Goal: Task Accomplishment & Management: Complete application form

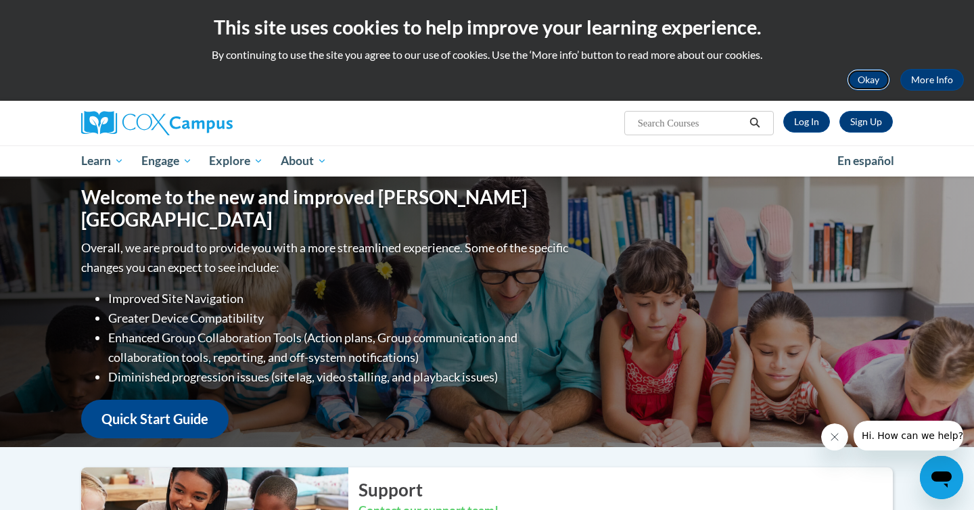
click at [870, 83] on button "Okay" at bounding box center [868, 80] width 43 height 22
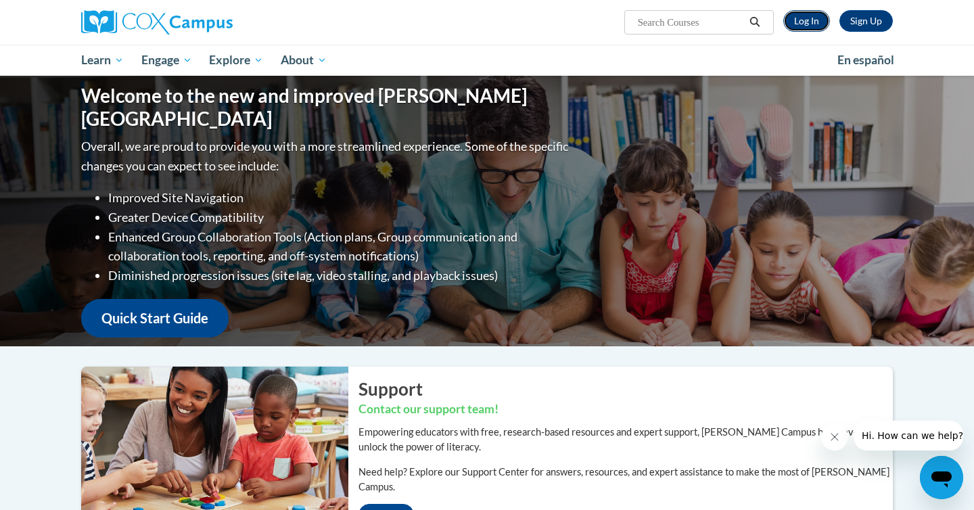
click at [813, 18] on link "Log In" at bounding box center [806, 21] width 47 height 22
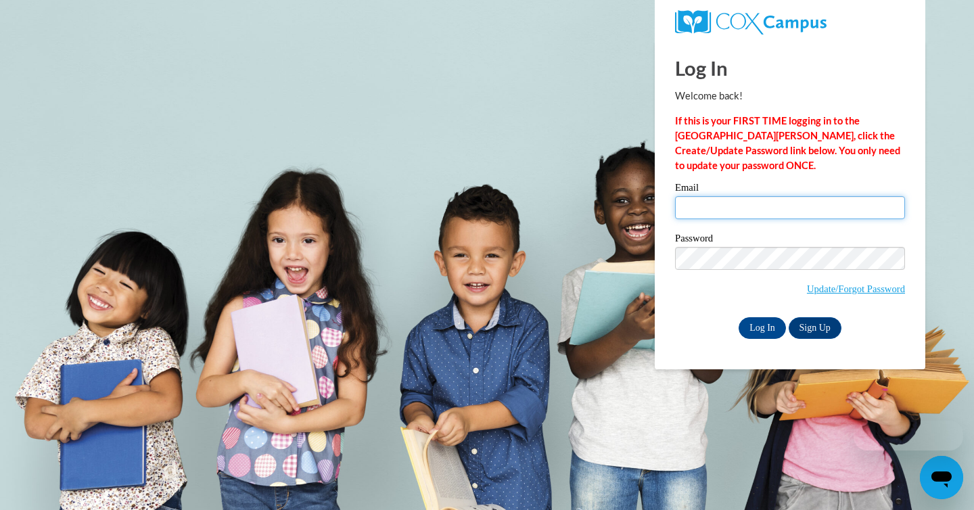
click at [726, 214] on input "Email" at bounding box center [790, 207] width 230 height 23
type input "[PERSON_NAME][EMAIL_ADDRESS][PERSON_NAME][DOMAIN_NAME]"
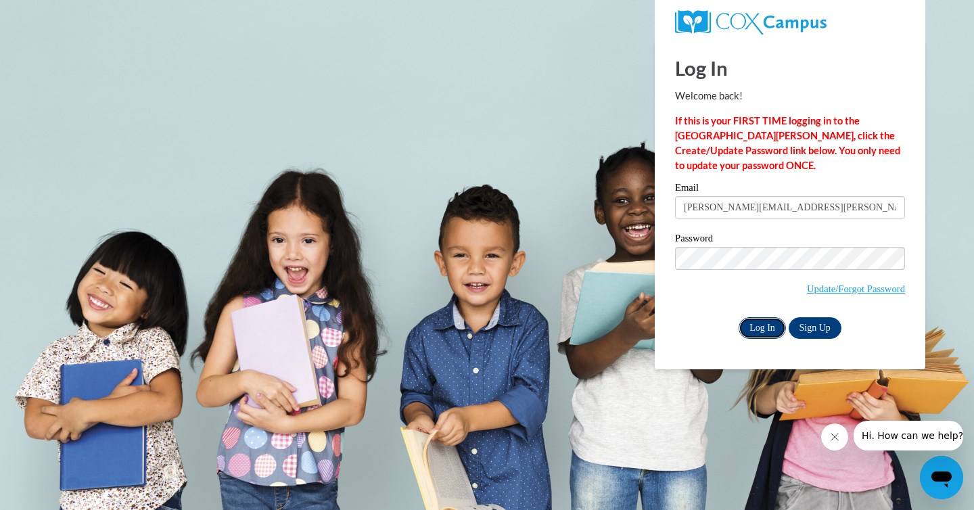
click at [769, 327] on input "Log In" at bounding box center [762, 328] width 47 height 22
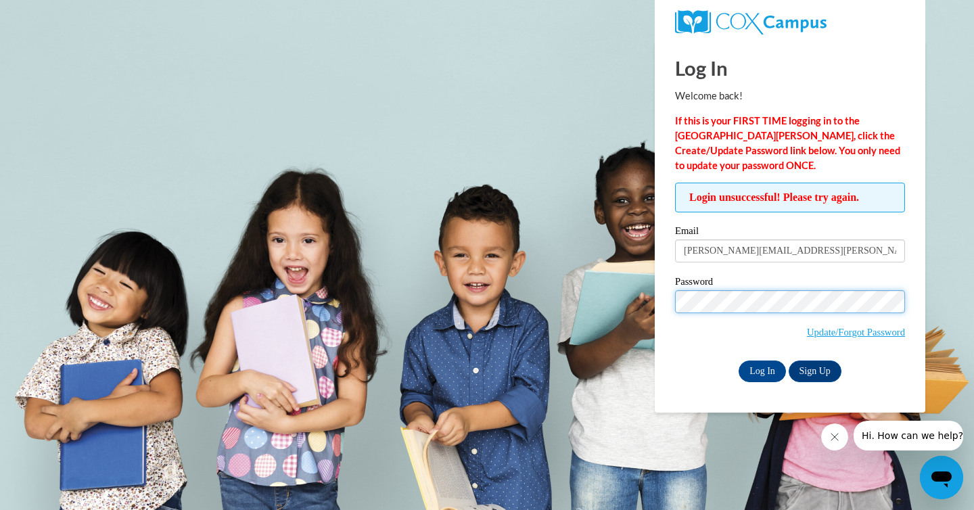
click at [739, 361] on input "Log In" at bounding box center [762, 372] width 47 height 22
click at [770, 370] on input "Log In" at bounding box center [762, 372] width 47 height 22
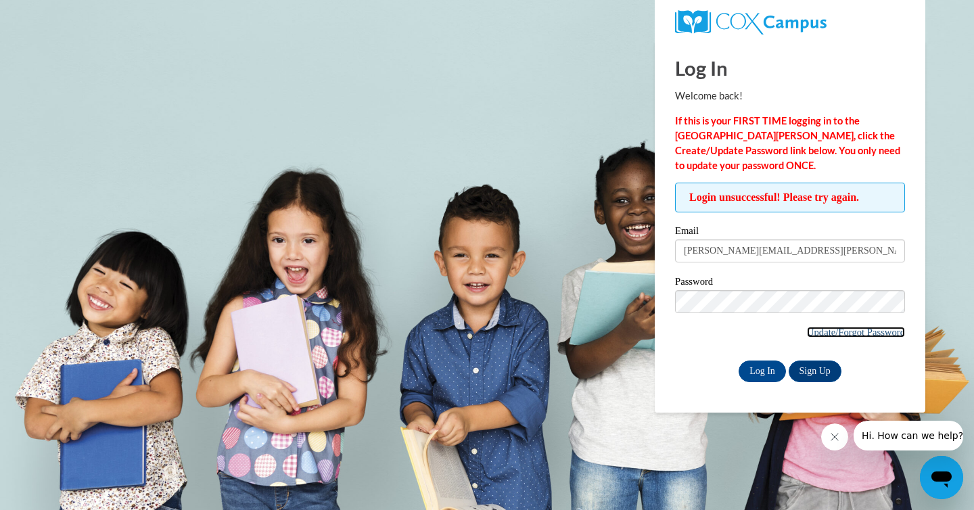
click at [836, 332] on link "Update/Forgot Password" at bounding box center [856, 332] width 98 height 11
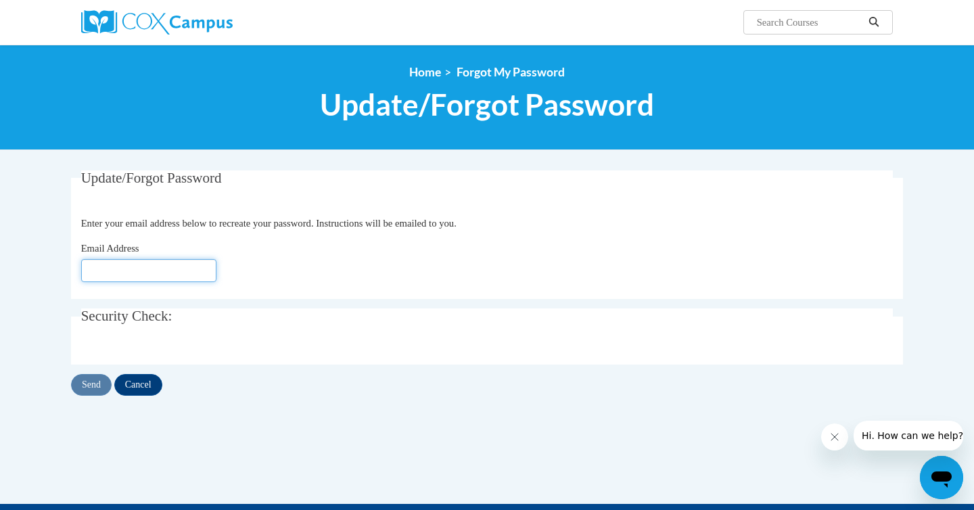
click at [187, 268] on input "Email Address" at bounding box center [148, 270] width 135 height 23
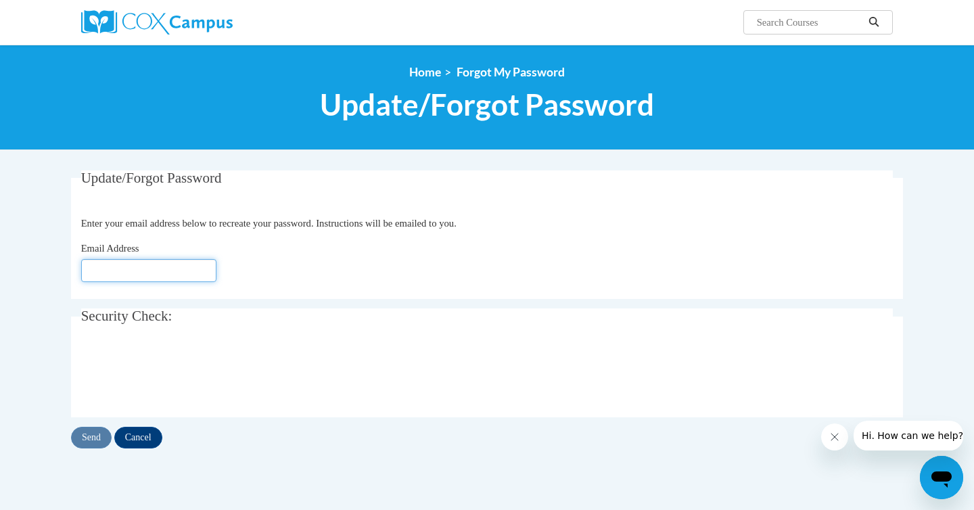
type input "[EMAIL_ADDRESS][DOMAIN_NAME]"
click at [89, 443] on input "Send" at bounding box center [91, 438] width 41 height 22
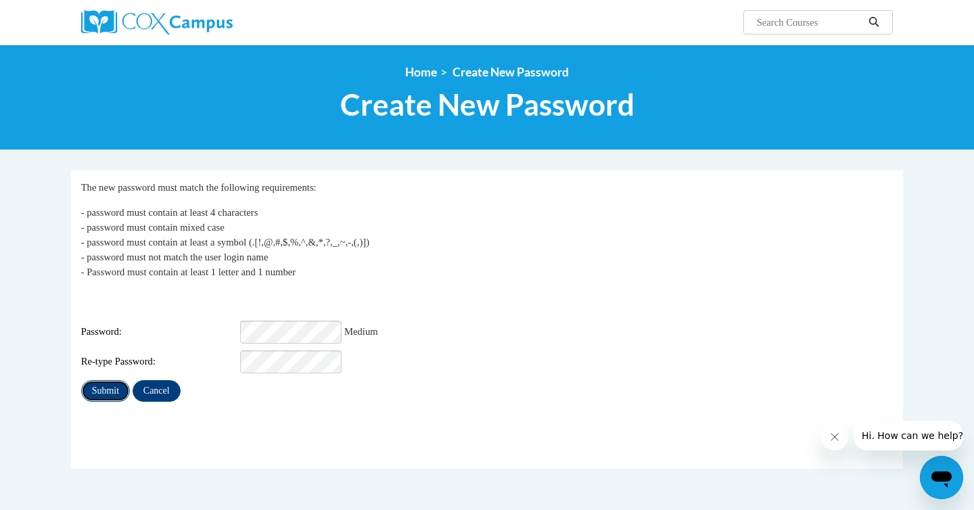
click at [112, 380] on input "Submit" at bounding box center [105, 391] width 49 height 22
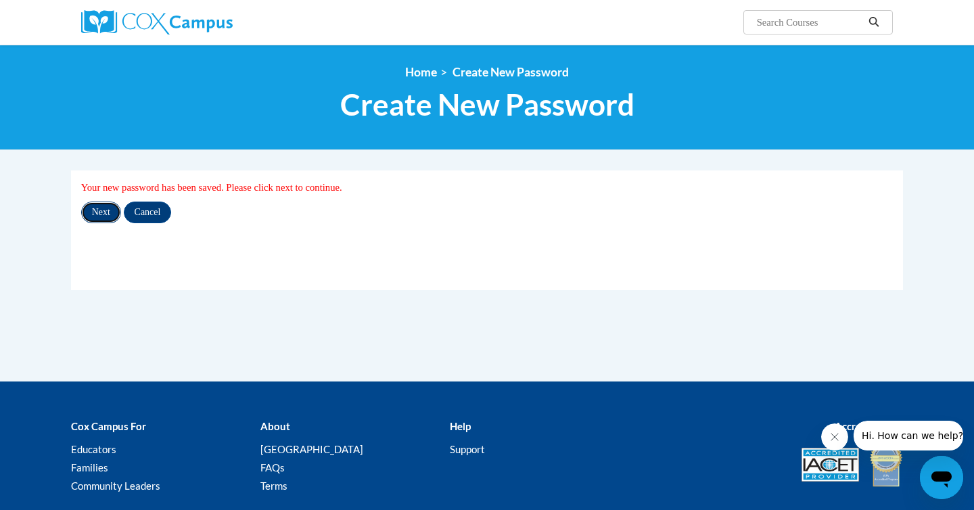
click at [103, 215] on input "Next" at bounding box center [101, 213] width 40 height 22
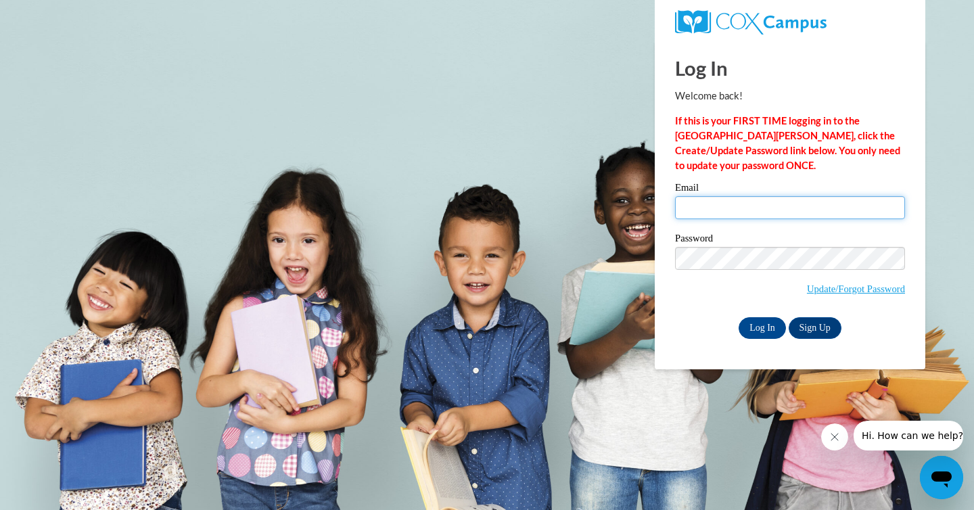
type input "amy.stack@franklin.k12.wi.us"
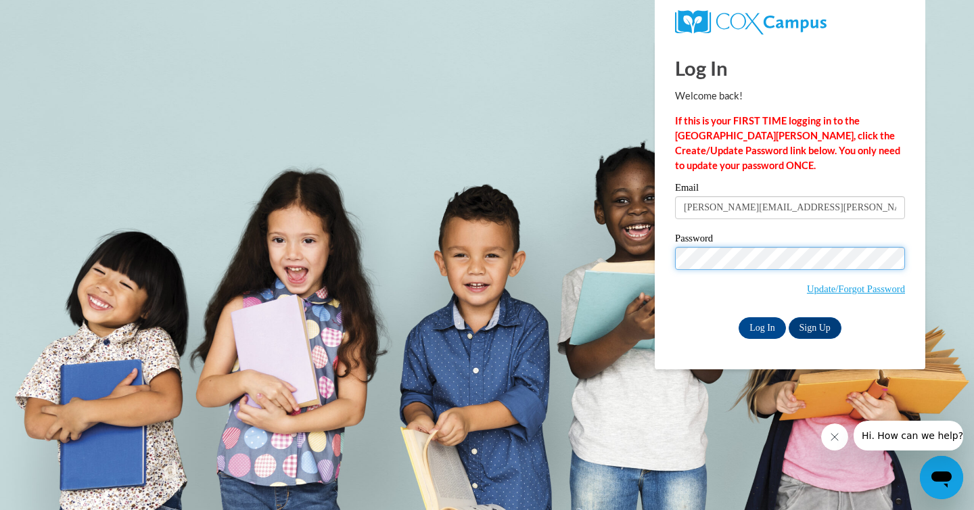
click at [739, 317] on input "Log In" at bounding box center [762, 328] width 47 height 22
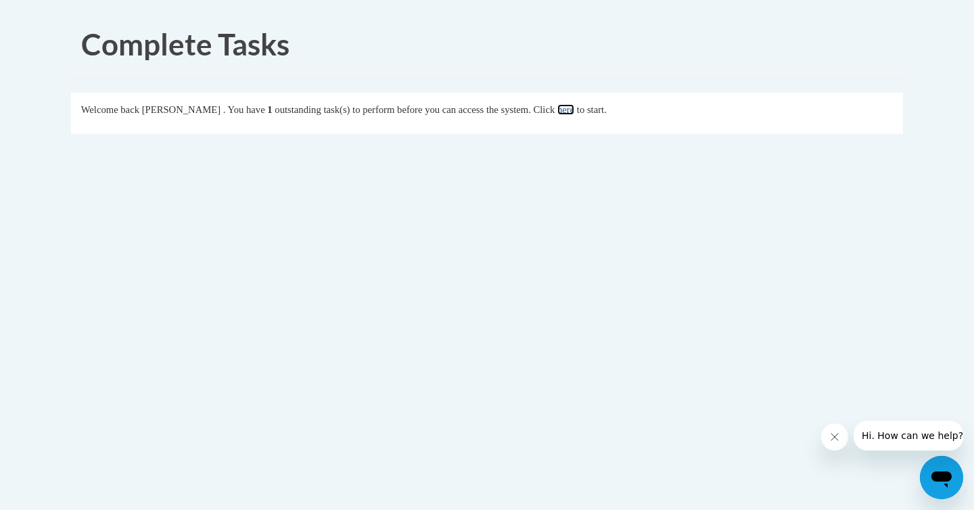
click at [574, 113] on link "here" at bounding box center [565, 109] width 17 height 11
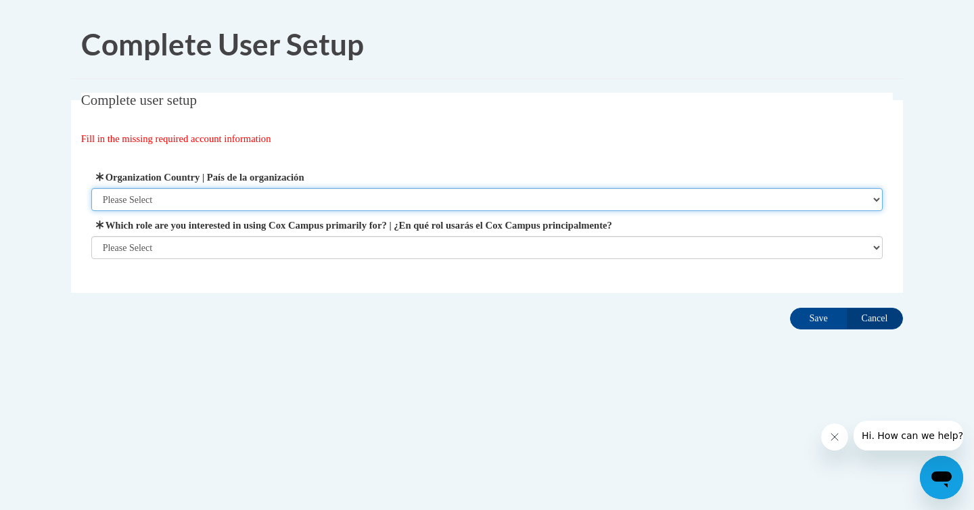
click at [511, 208] on select "Please Select United States | Estados Unidos Outside of the United States | Fue…" at bounding box center [487, 199] width 792 height 23
select select "ad49bcad-a171-4b2e-b99c-48b446064914"
click at [91, 188] on select "Please Select United States | Estados Unidos Outside of the United States | Fue…" at bounding box center [487, 199] width 792 height 23
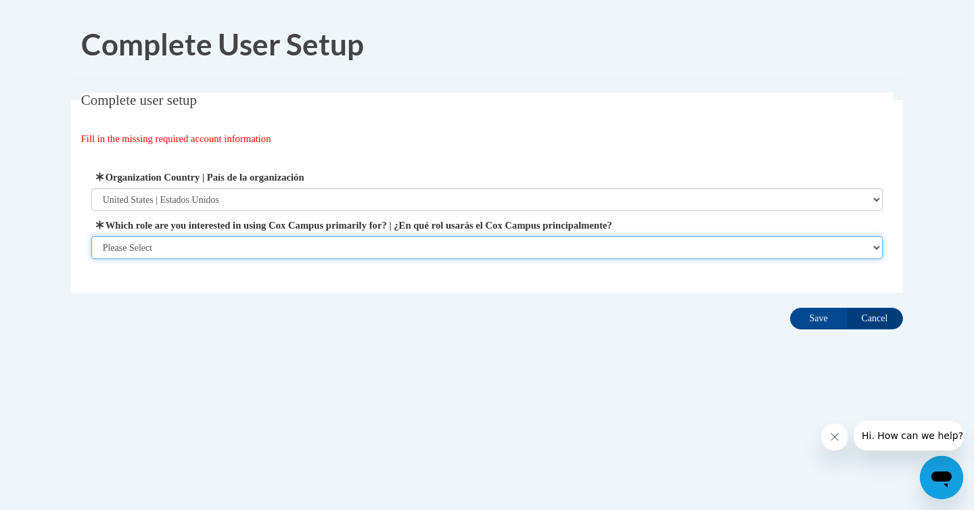
click at [484, 250] on select "Please Select College/University | Colegio/Universidad Community/Nonprofit Part…" at bounding box center [487, 247] width 792 height 23
select select "fbf2d438-af2f-41f8-98f1-81c410e29de3"
click at [91, 259] on select "Please Select College/University | Colegio/Universidad Community/Nonprofit Part…" at bounding box center [487, 247] width 792 height 23
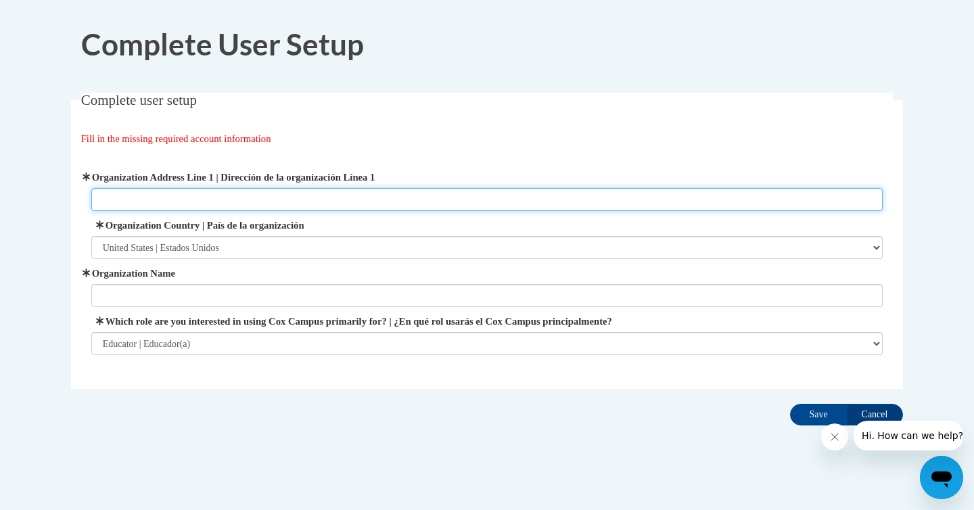
click at [478, 201] on input "Organization Address Line 1 | Dirección de la organización Línea 1" at bounding box center [487, 199] width 792 height 23
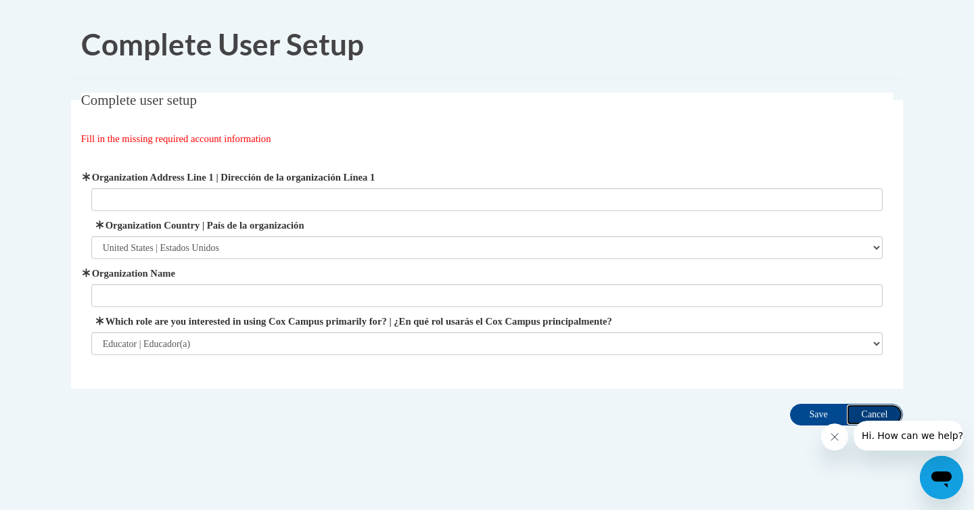
click at [878, 412] on input "Cancel" at bounding box center [874, 415] width 57 height 22
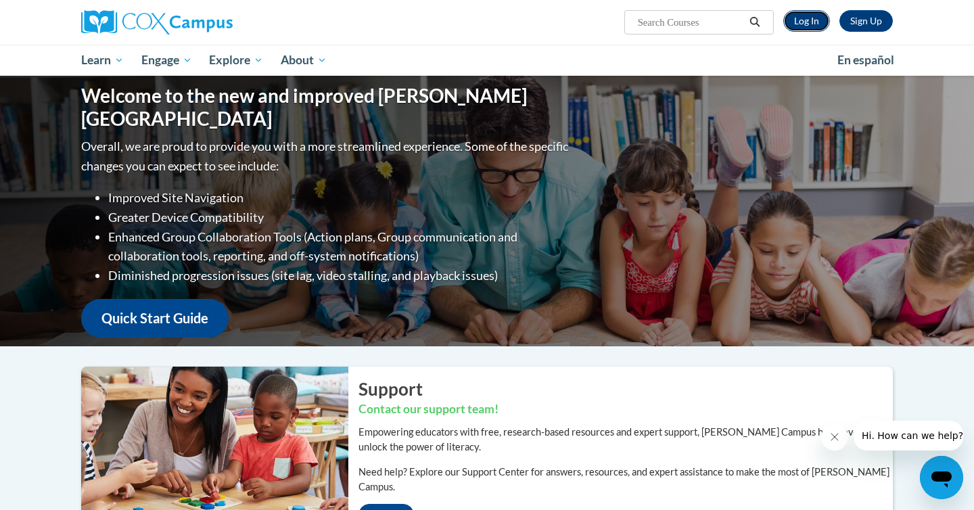
click at [810, 21] on link "Log In" at bounding box center [806, 21] width 47 height 22
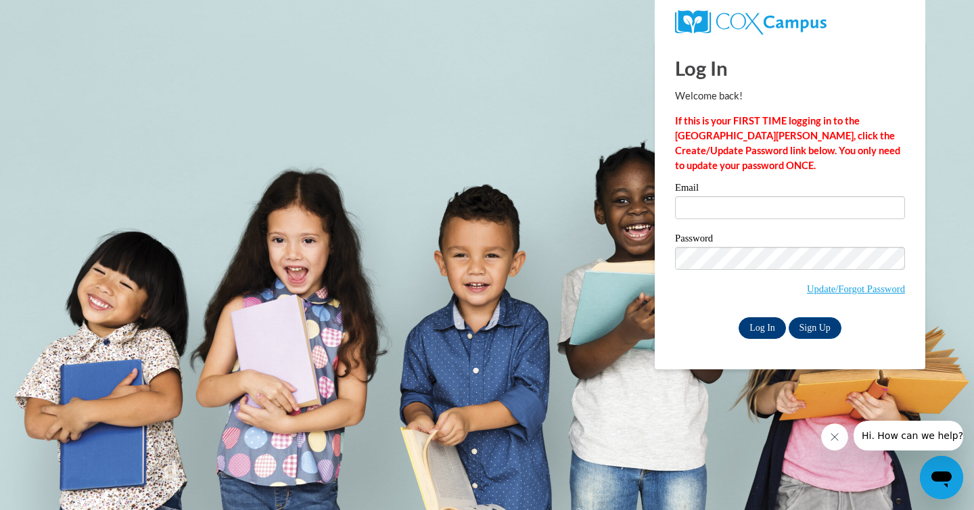
type input "amy.stack@franklin.k12.wi.us"
click at [756, 320] on input "Log In" at bounding box center [762, 328] width 47 height 22
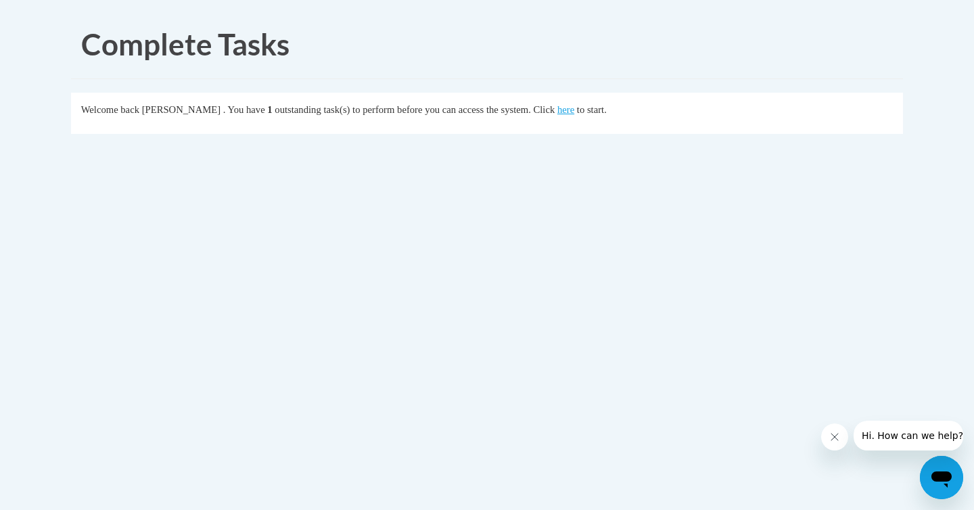
click at [588, 108] on div "Welcome back Amy Stack . You have 1 outstanding task(s) to perform before you c…" at bounding box center [487, 109] width 812 height 15
click at [574, 114] on link "here" at bounding box center [565, 109] width 17 height 11
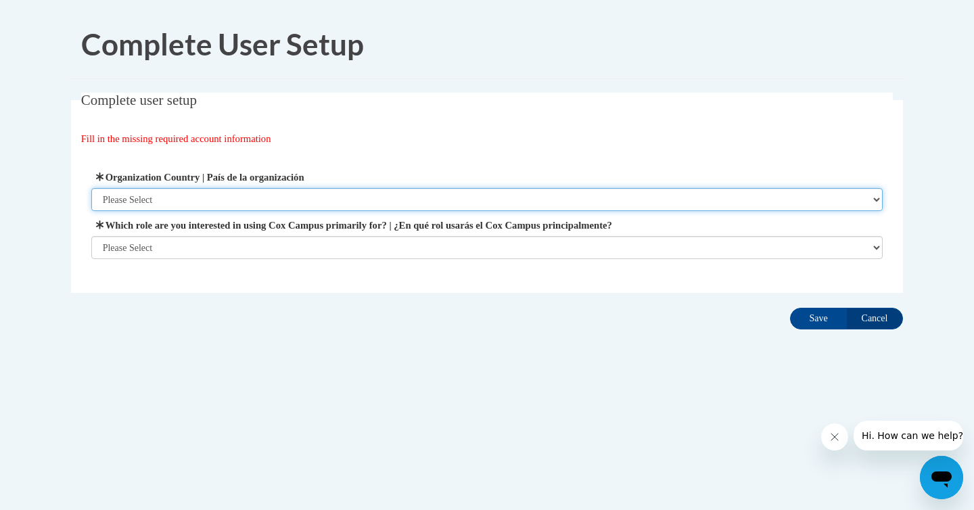
click at [225, 203] on select "Please Select [GEOGRAPHIC_DATA] | [GEOGRAPHIC_DATA] Outside of [GEOGRAPHIC_DATA…" at bounding box center [487, 199] width 792 height 23
select select "ad49bcad-a171-4b2e-b99c-48b446064914"
click at [91, 188] on select "Please Select [GEOGRAPHIC_DATA] | [GEOGRAPHIC_DATA] Outside of [GEOGRAPHIC_DATA…" at bounding box center [487, 199] width 792 height 23
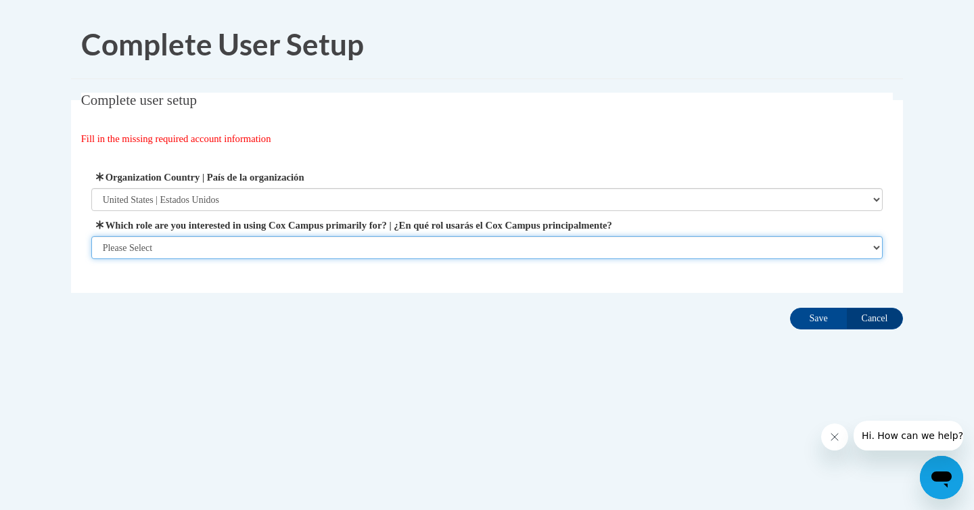
click at [220, 242] on select "Please Select College/University | Colegio/Universidad Community/Nonprofit Part…" at bounding box center [487, 247] width 792 height 23
select select "fbf2d438-af2f-41f8-98f1-81c410e29de3"
click at [91, 259] on select "Please Select College/University | Colegio/Universidad Community/Nonprofit Part…" at bounding box center [487, 247] width 792 height 23
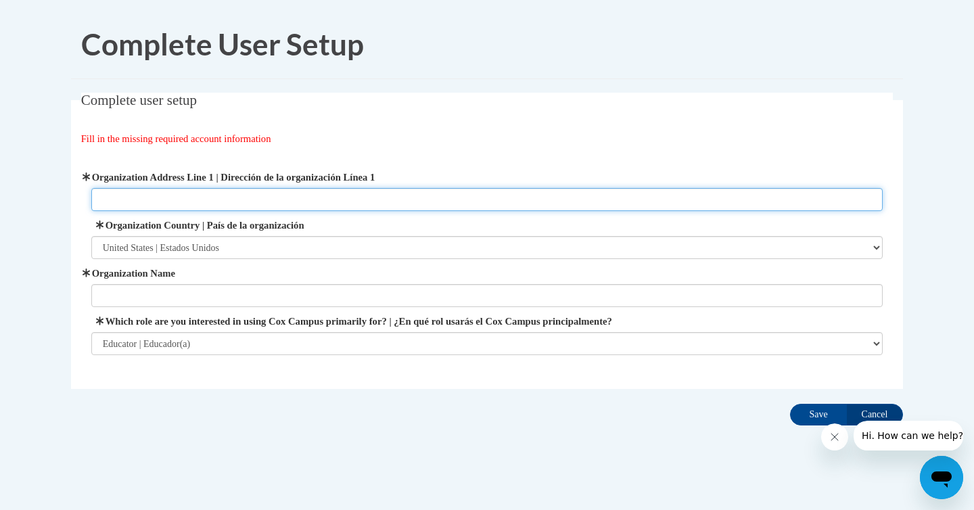
click at [495, 191] on input "Organization Address Line 1 | Dirección de la organización Línea 1" at bounding box center [487, 199] width 792 height 23
paste input "[STREET_ADDRESS][US_STATE]"
type input "[STREET_ADDRESS][US_STATE]"
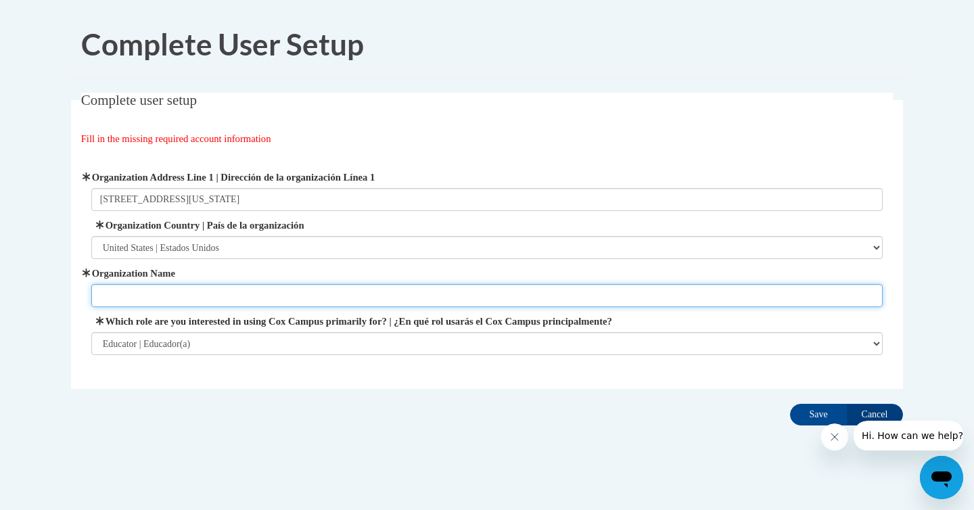
click at [287, 293] on input "Organization Name" at bounding box center [487, 295] width 792 height 23
type input "Franklin Public Schools"
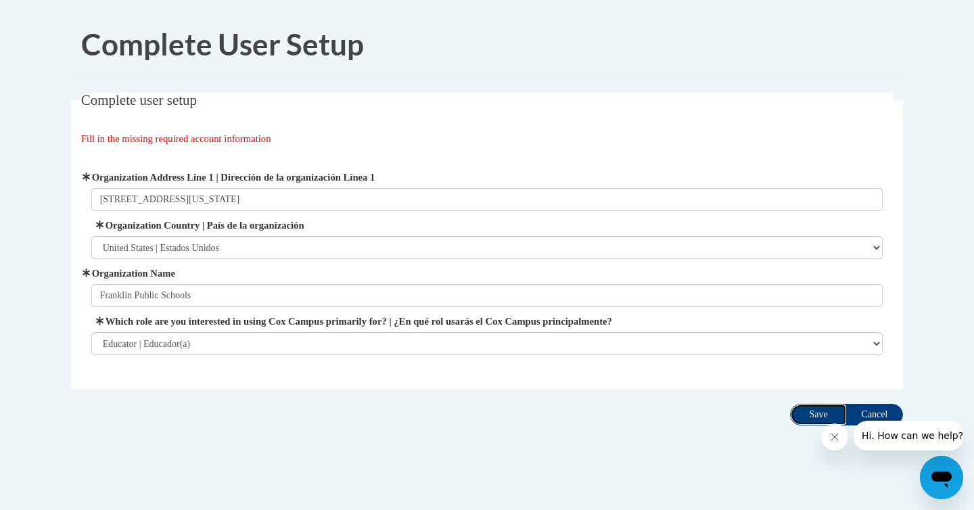
click at [825, 410] on input "Save" at bounding box center [818, 415] width 57 height 22
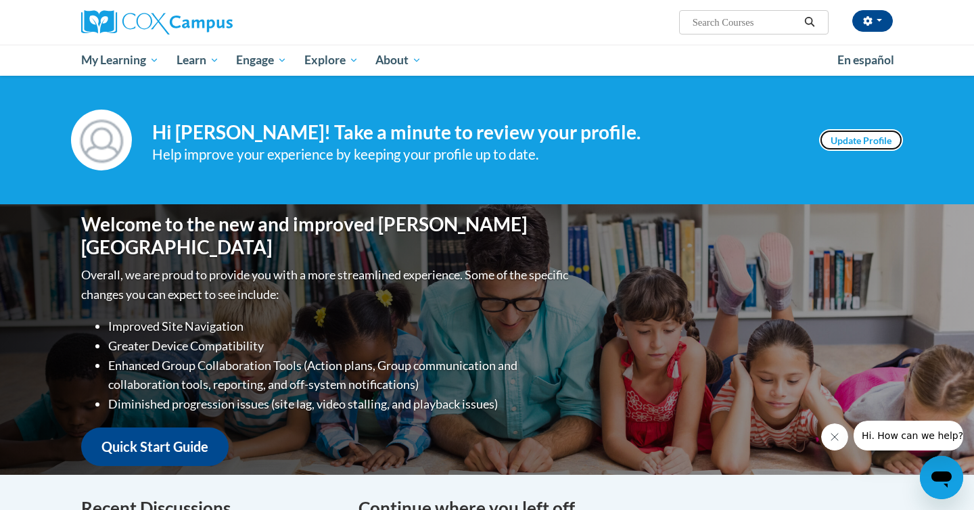
click at [852, 134] on link "Update Profile" at bounding box center [861, 140] width 84 height 22
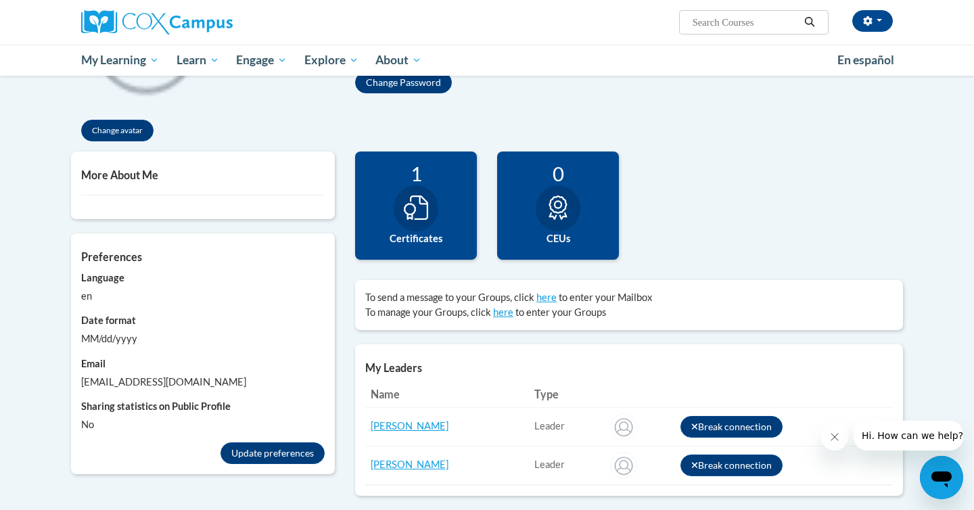
scroll to position [246, 0]
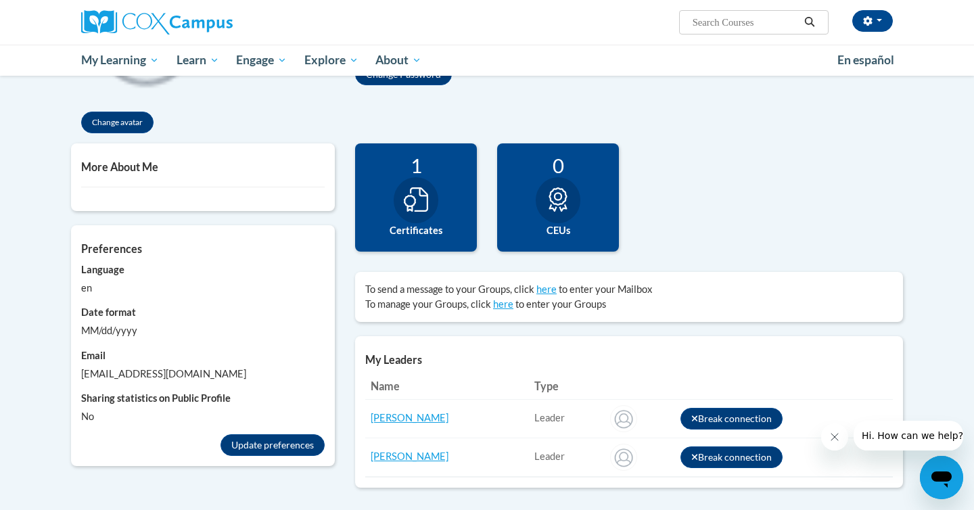
click at [417, 225] on label "Certificates" at bounding box center [415, 230] width 101 height 15
click at [433, 185] on div at bounding box center [416, 200] width 45 height 46
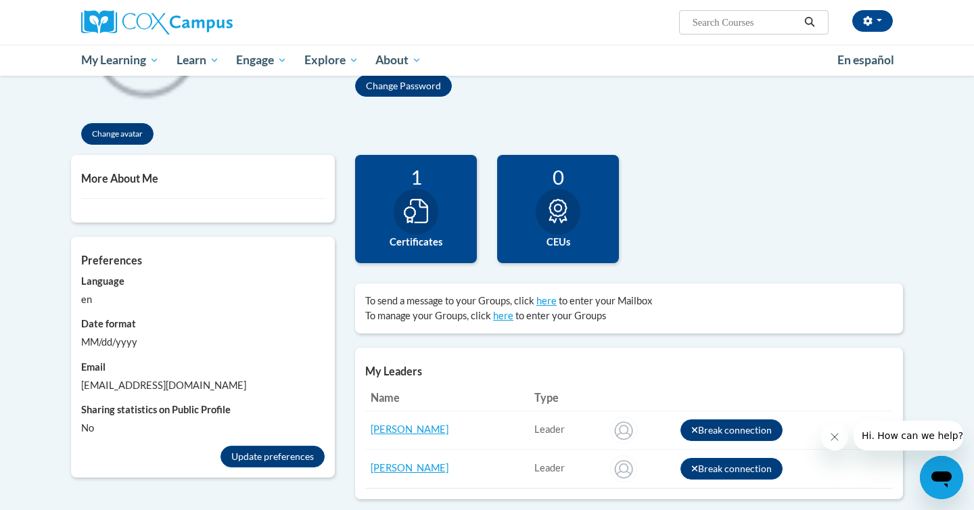
scroll to position [228, 0]
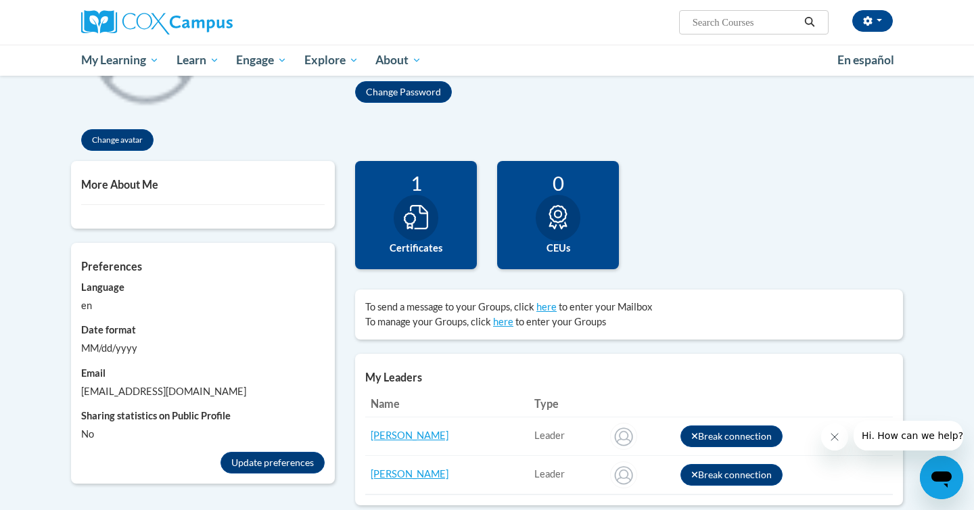
click at [569, 226] on icon at bounding box center [558, 217] width 24 height 24
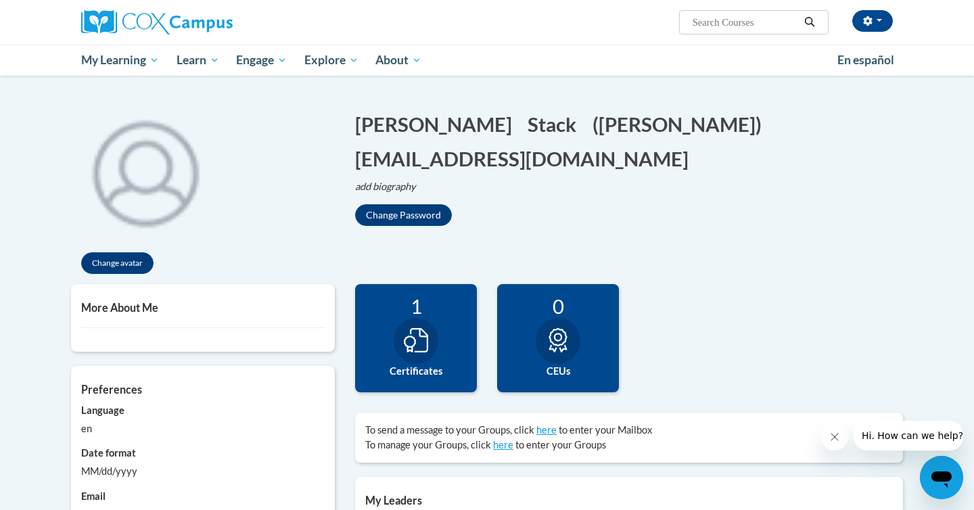
scroll to position [95, 0]
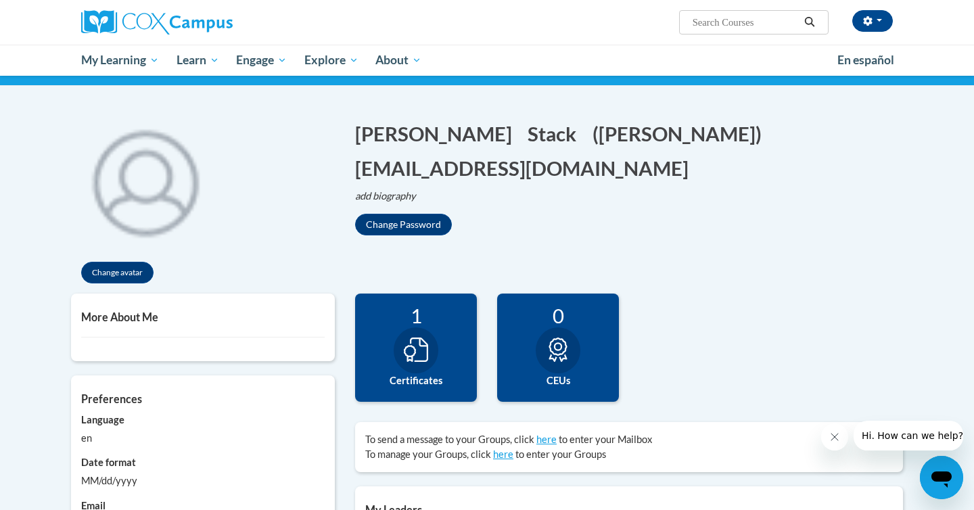
click at [391, 349] on div "1 Certificates" at bounding box center [416, 348] width 122 height 108
click at [415, 311] on div "1" at bounding box center [415, 316] width 101 height 24
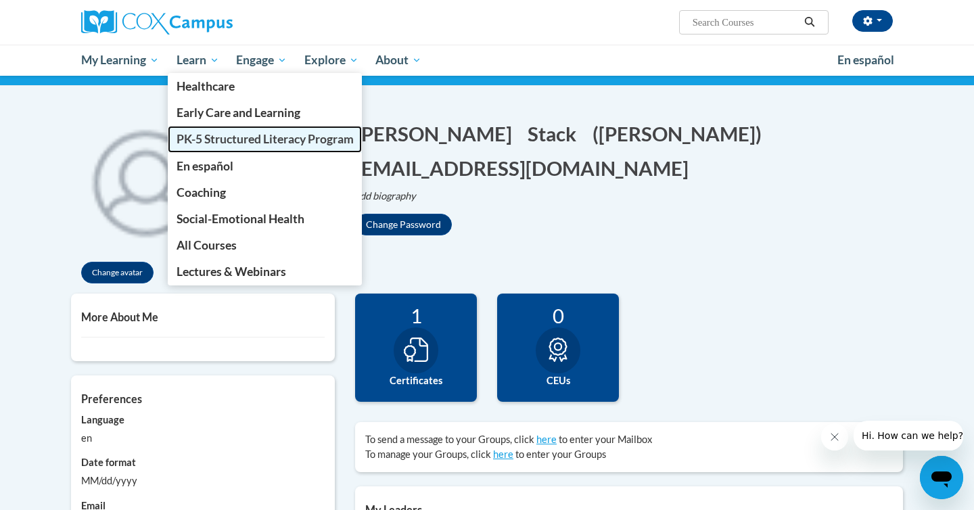
click at [194, 139] on span "PK-5 Structured Literacy Program" at bounding box center [265, 139] width 177 height 14
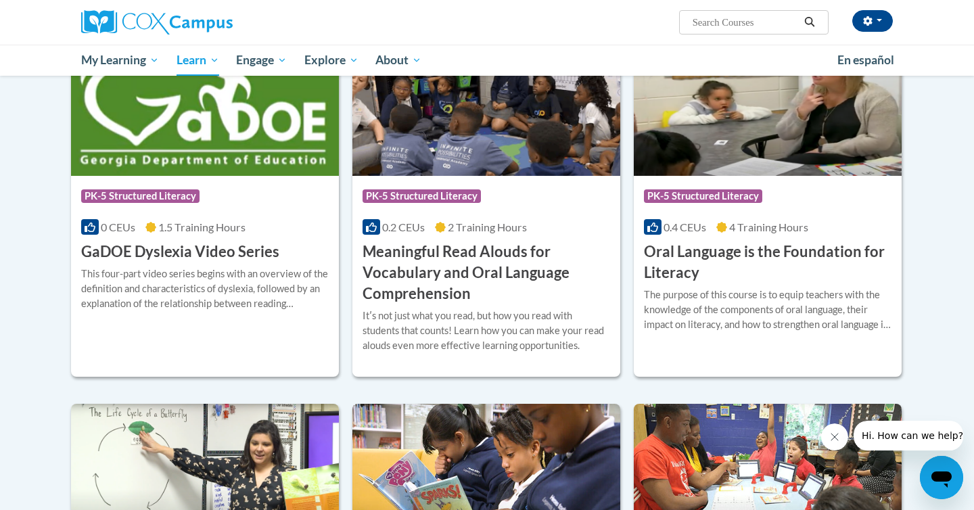
scroll to position [818, 0]
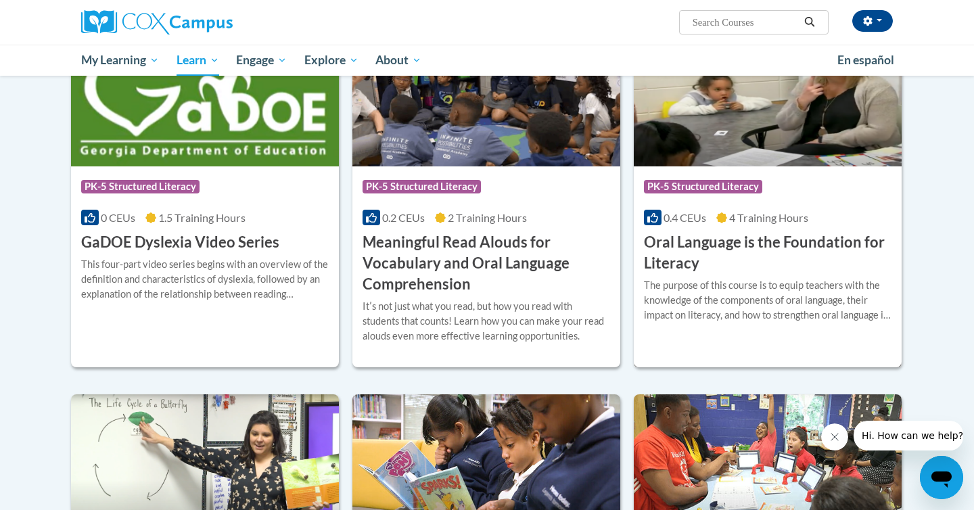
click at [725, 248] on h3 "Oral Language is the Foundation for Literacy" at bounding box center [768, 253] width 248 height 42
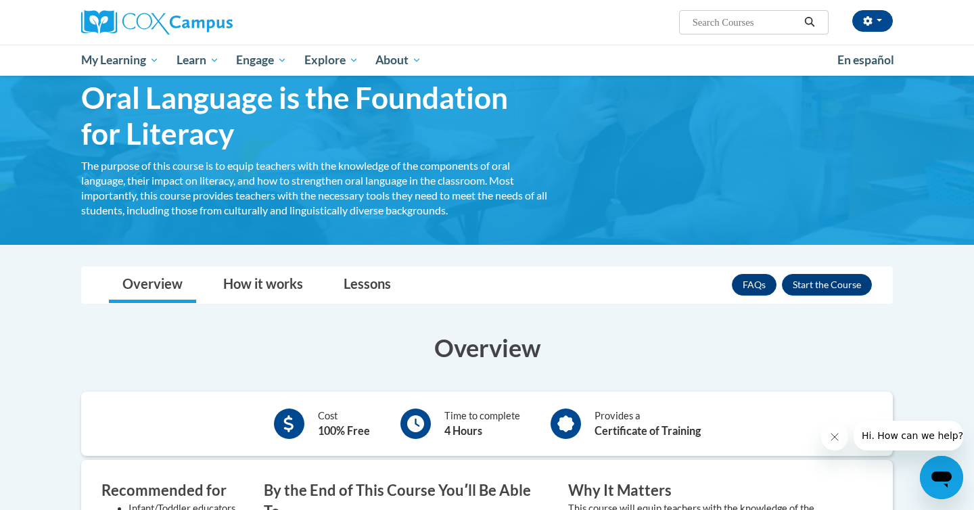
scroll to position [31, 0]
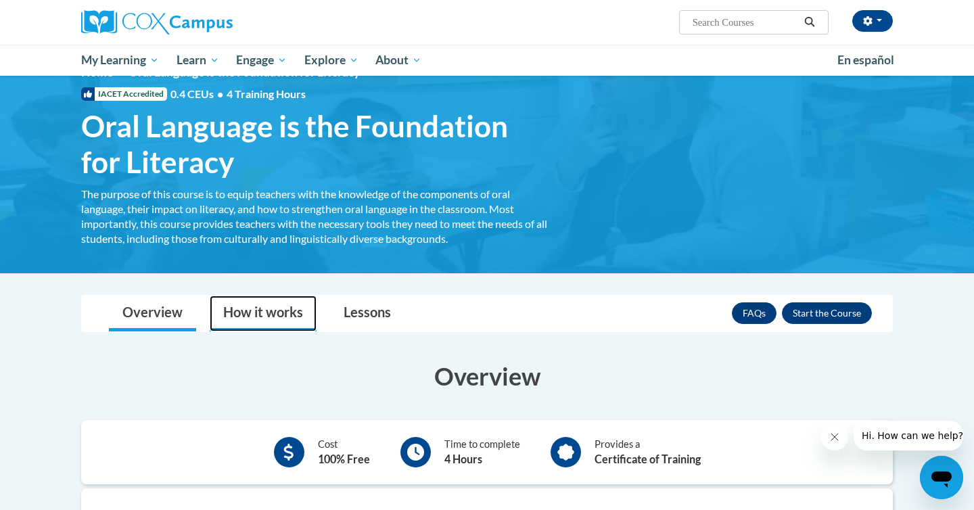
click at [264, 322] on link "How it works" at bounding box center [263, 314] width 107 height 36
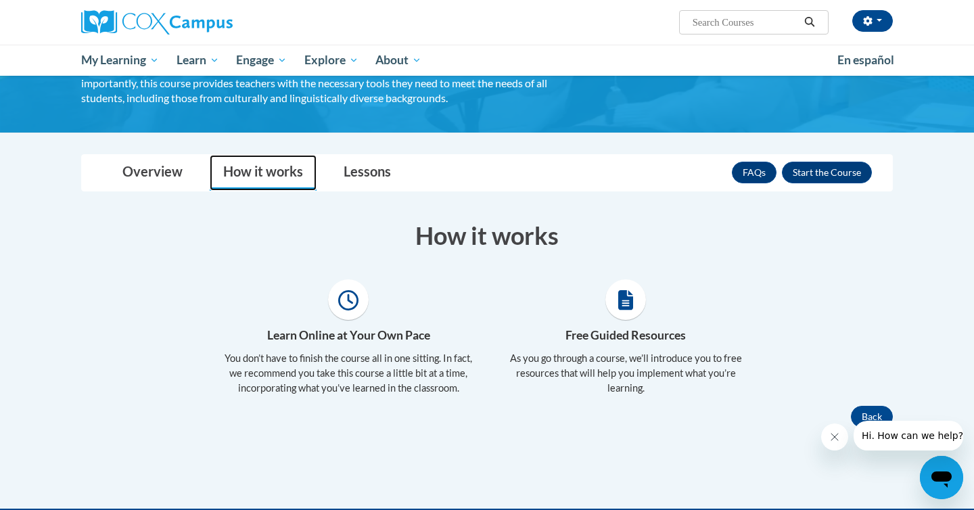
scroll to position [168, 0]
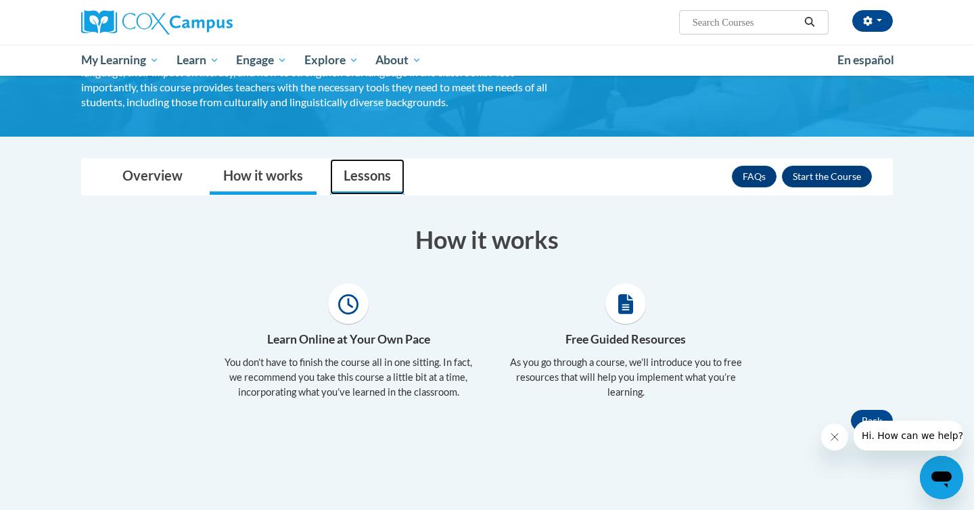
click at [367, 191] on link "Lessons" at bounding box center [367, 177] width 74 height 36
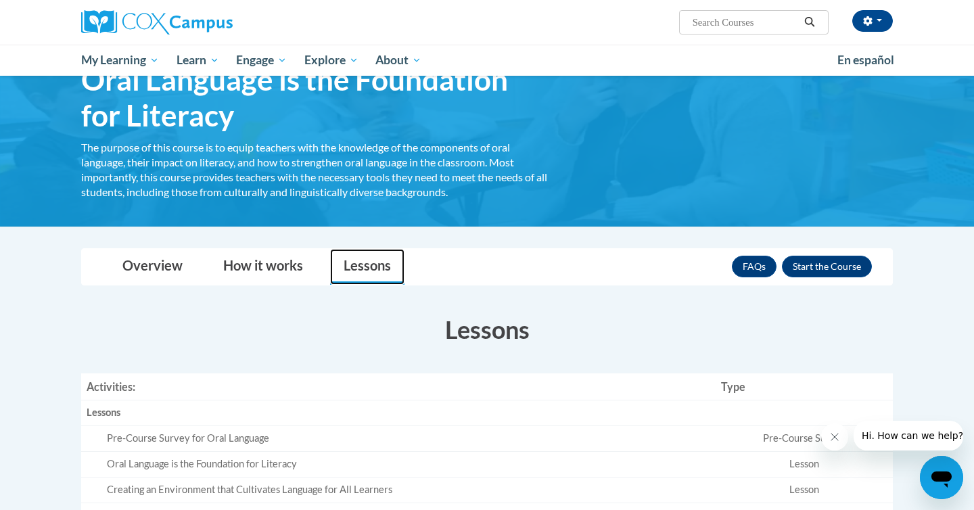
scroll to position [0, 0]
